Goal: Task Accomplishment & Management: Manage account settings

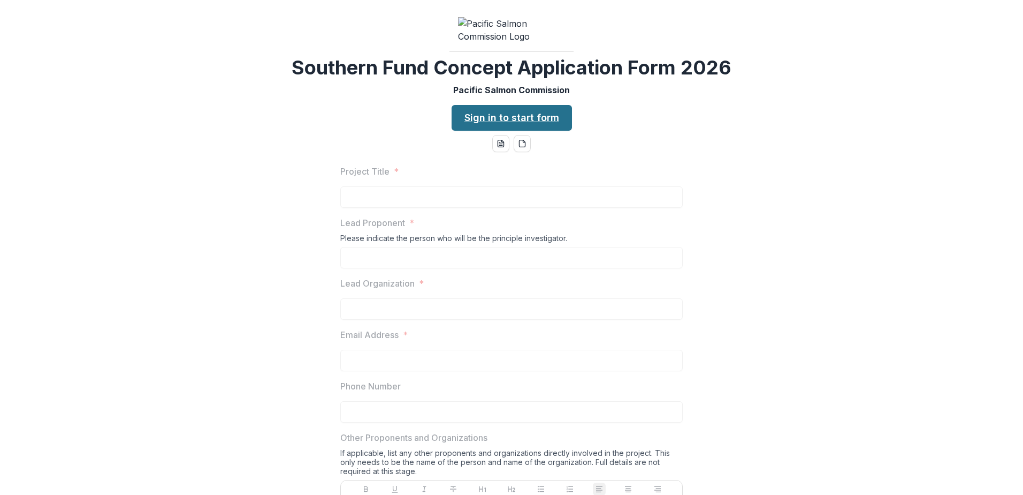
click at [524, 131] on link "Sign in to start form" at bounding box center [512, 118] width 120 height 26
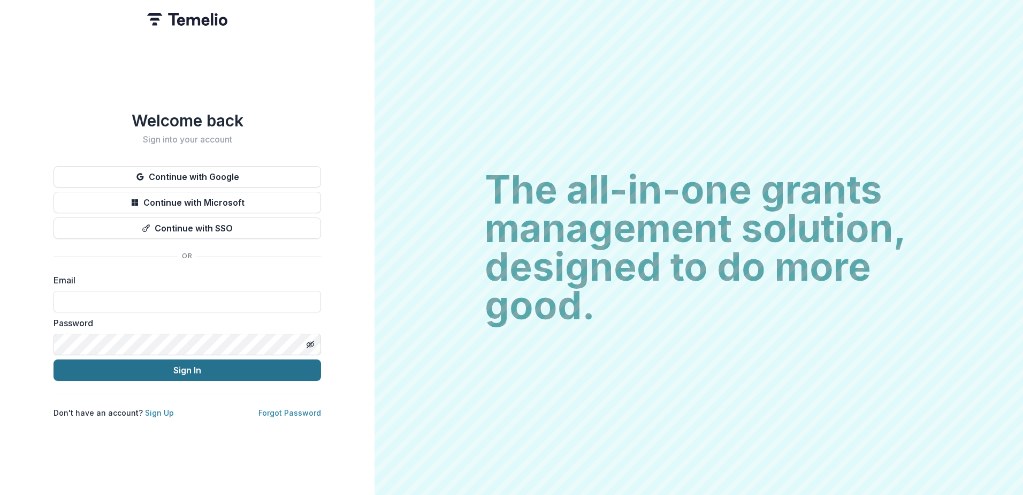
type input "**********"
click at [195, 365] on button "Sign In" at bounding box center [188, 369] width 268 height 21
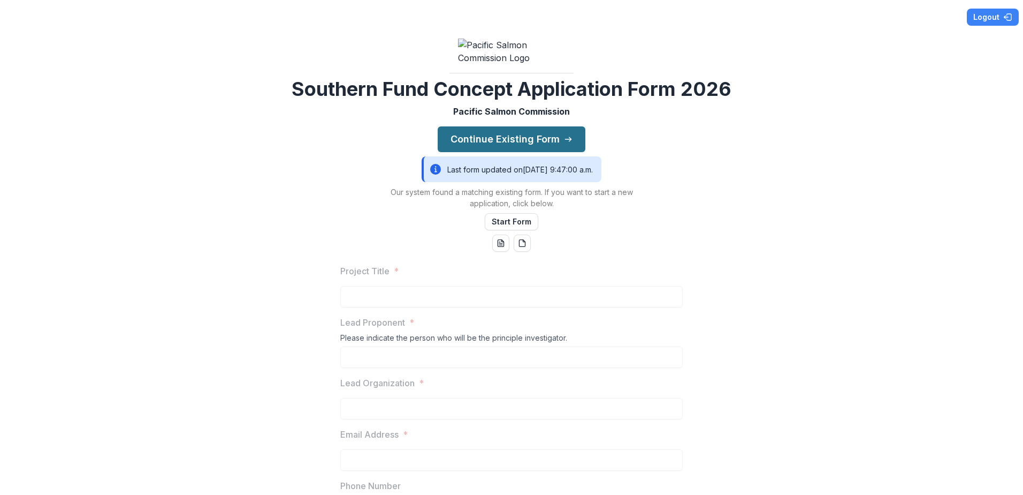
click at [505, 152] on button "Continue Existing Form" at bounding box center [512, 139] width 148 height 26
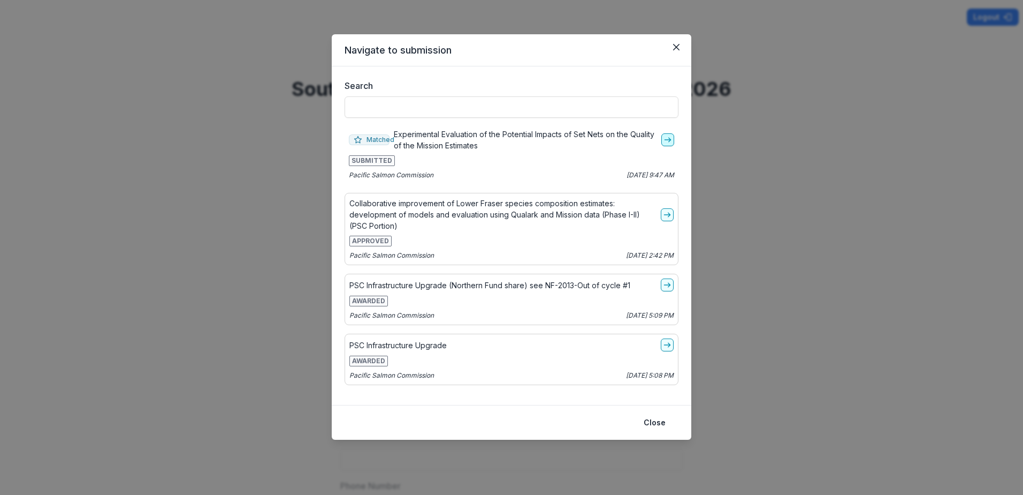
click at [665, 140] on icon "go-to" at bounding box center [668, 139] width 9 height 9
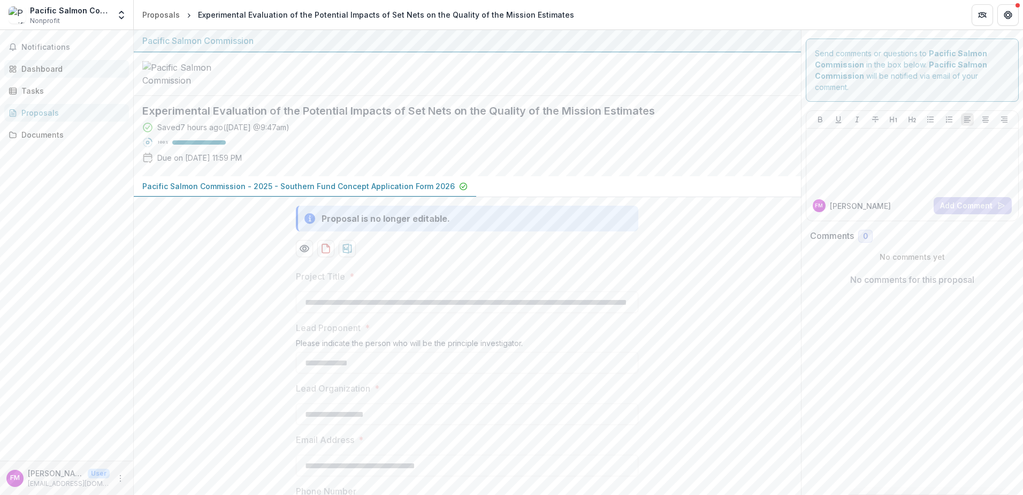
click at [36, 70] on div "Dashboard" at bounding box center [70, 68] width 99 height 11
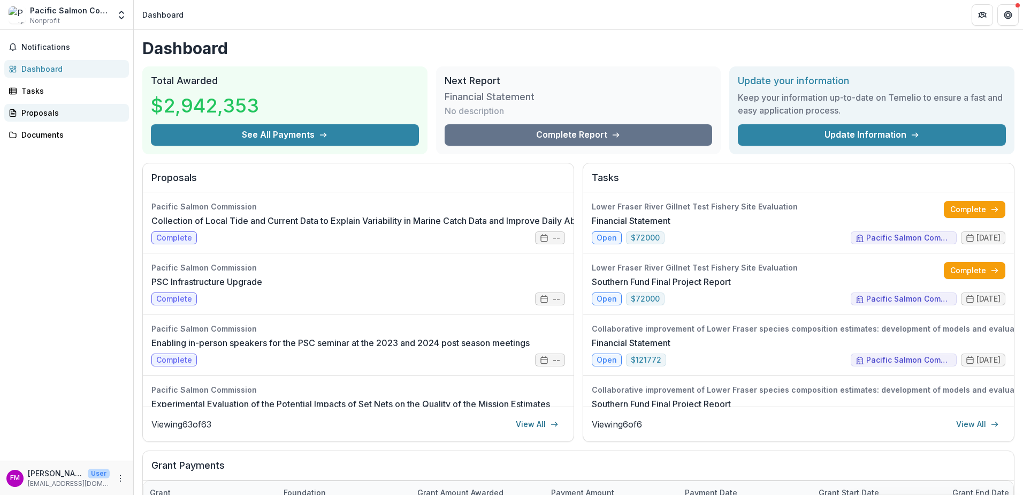
click at [47, 109] on div "Proposals" at bounding box center [70, 112] width 99 height 11
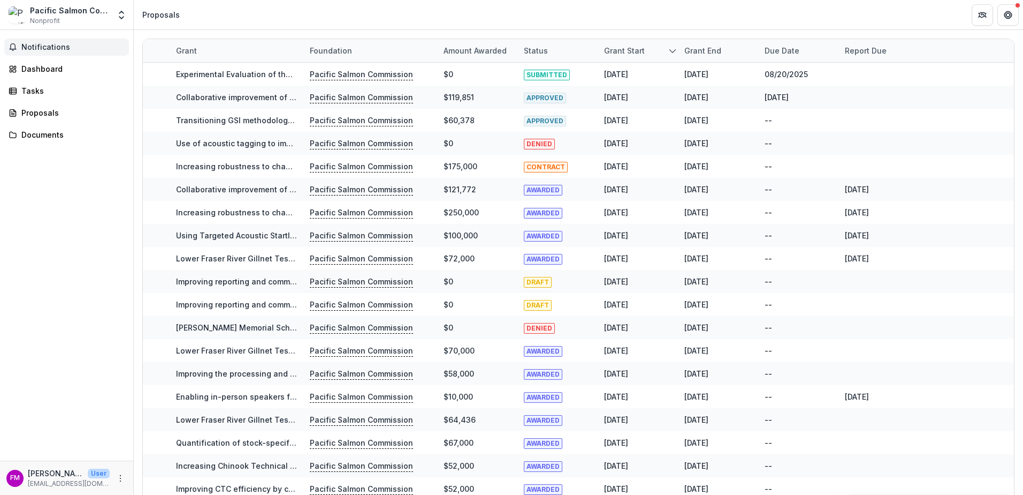
click at [58, 46] on span "Notifications" at bounding box center [72, 47] width 103 height 9
click at [47, 70] on div "Dashboard" at bounding box center [70, 68] width 99 height 11
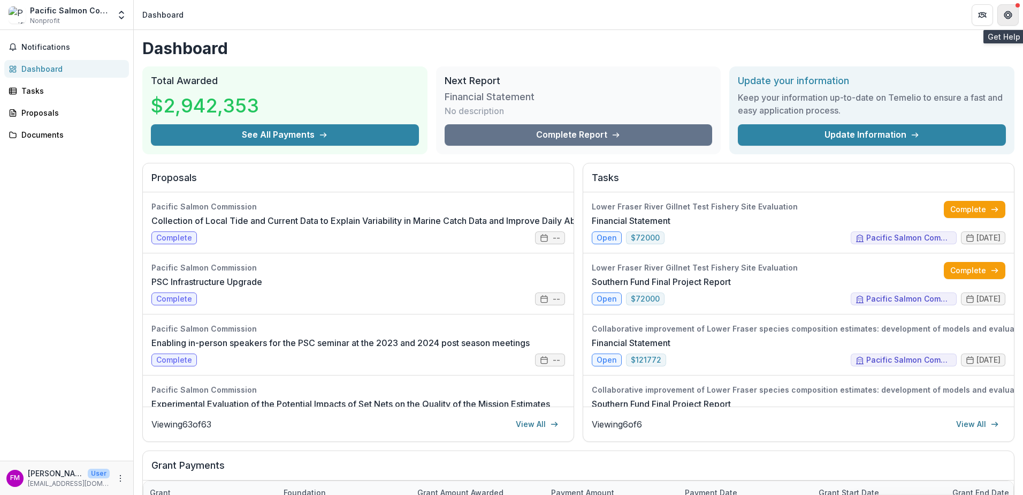
click at [1011, 16] on icon "Get Help" at bounding box center [1008, 15] width 9 height 9
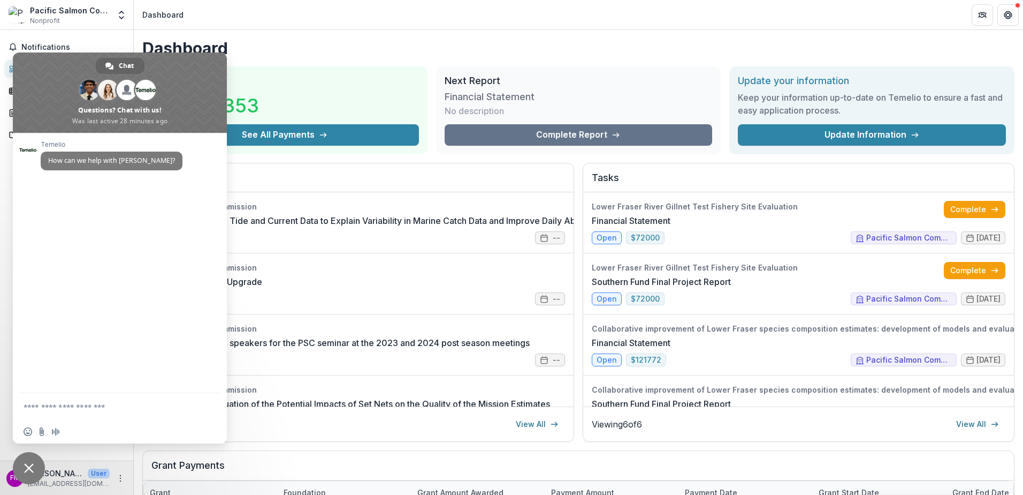
click at [295, 59] on div "Dashboard Total Awarded $2,942,353 See All Payments Next Report Financial State…" at bounding box center [579, 382] width 890 height 704
click at [982, 20] on button "Partners" at bounding box center [982, 14] width 21 height 21
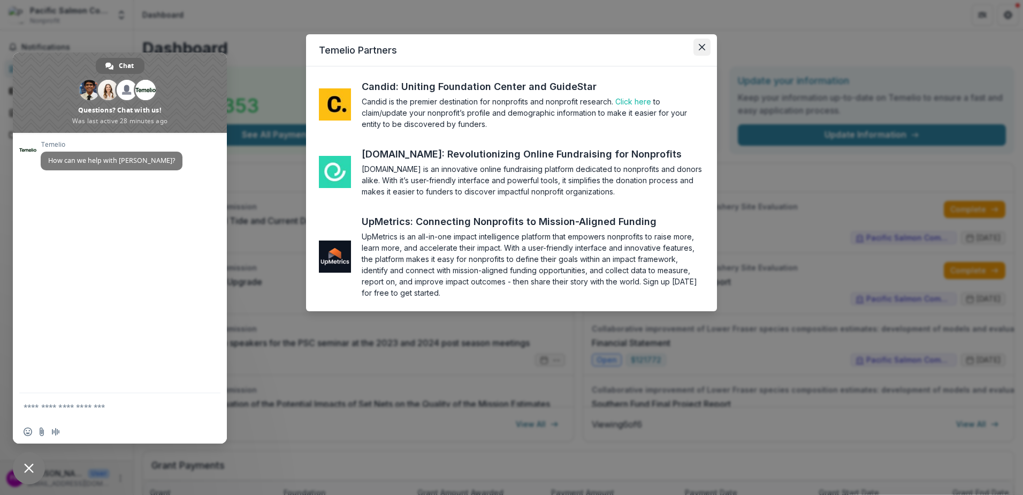
click at [703, 49] on icon "Close" at bounding box center [702, 47] width 6 height 6
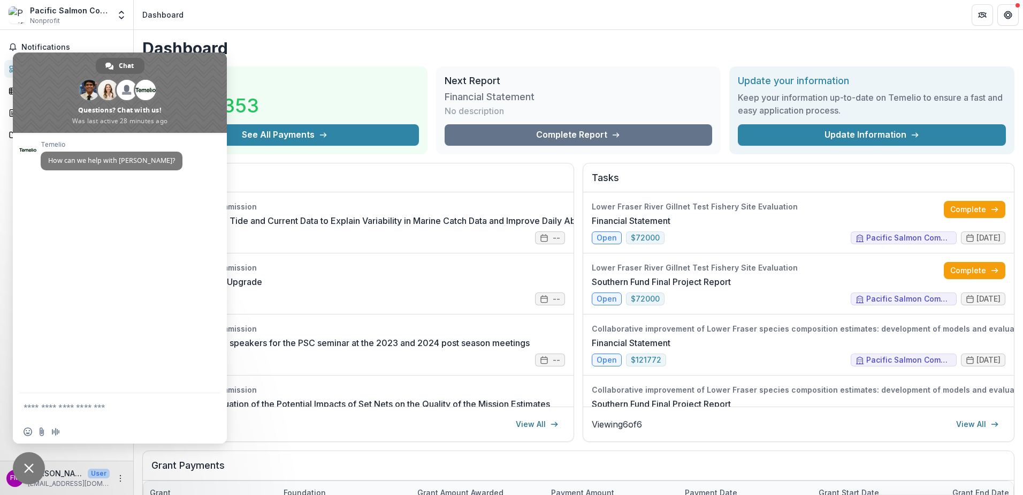
click at [261, 60] on div "Dashboard Total Awarded $2,942,353 See All Payments Next Report Financial State…" at bounding box center [579, 382] width 890 height 704
click at [324, 54] on h1 "Dashboard" at bounding box center [578, 48] width 872 height 19
click at [28, 475] on span "Close chat" at bounding box center [29, 468] width 32 height 32
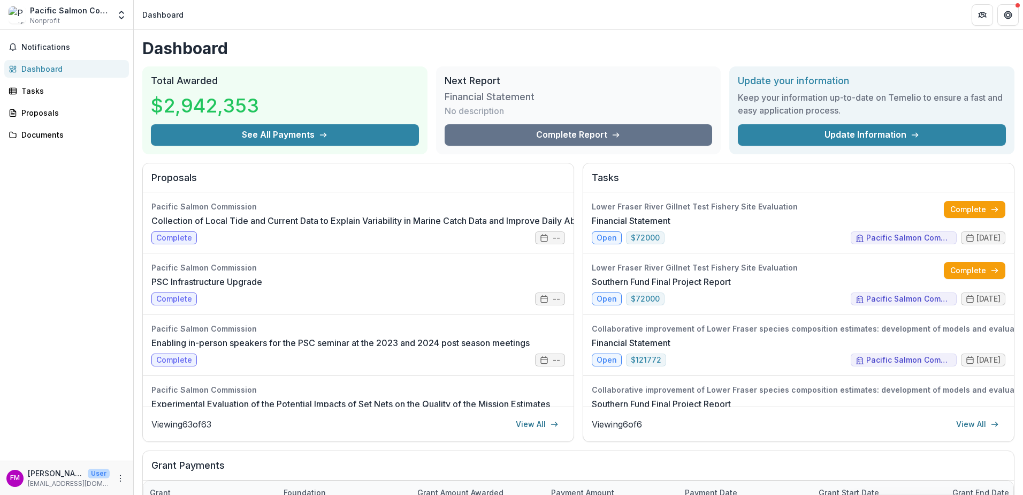
click at [57, 478] on p "[PERSON_NAME]" at bounding box center [56, 472] width 56 height 11
click at [120, 481] on icon "More" at bounding box center [120, 478] width 9 height 9
click at [165, 476] on button "Logout" at bounding box center [191, 473] width 115 height 18
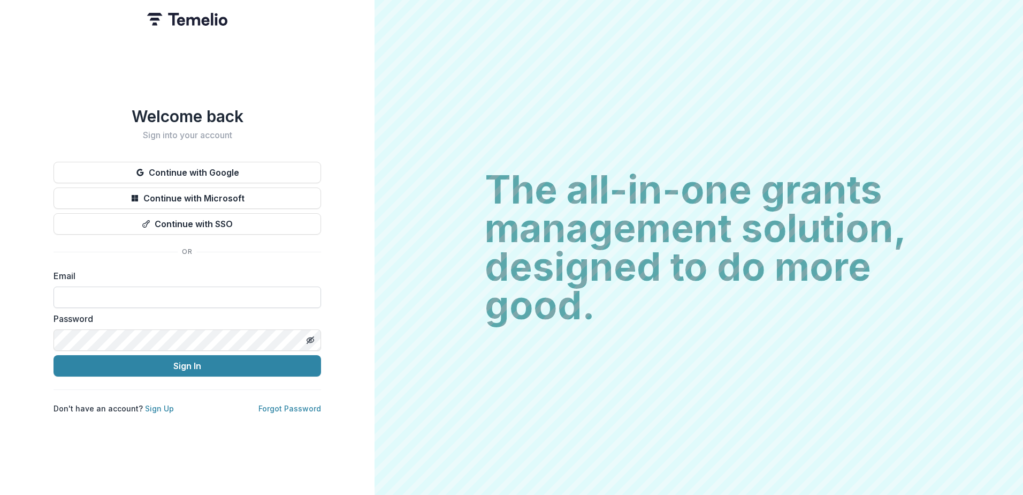
type input "**********"
